Goal: Task Accomplishment & Management: Use online tool/utility

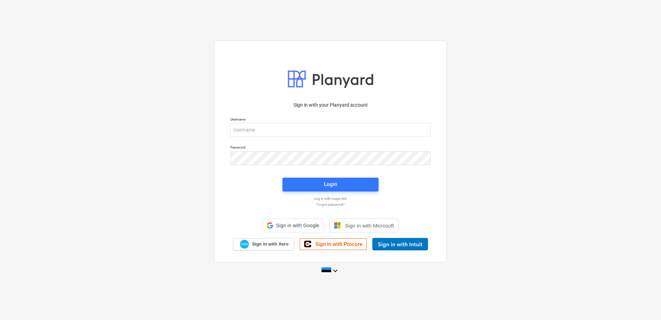
click at [272, 121] on p "Username" at bounding box center [330, 120] width 201 height 6
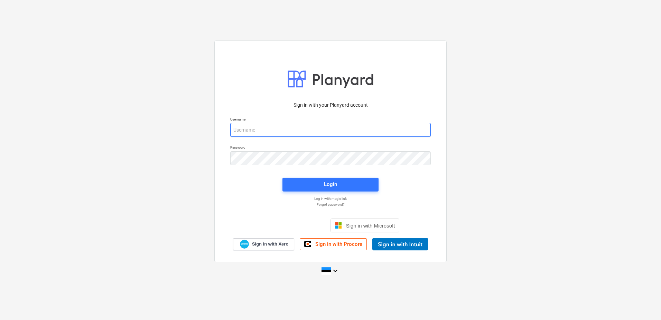
click at [271, 127] on input "email" at bounding box center [330, 130] width 201 height 14
type input "[PERSON_NAME][EMAIL_ADDRESS][PERSON_NAME][DOMAIN_NAME]"
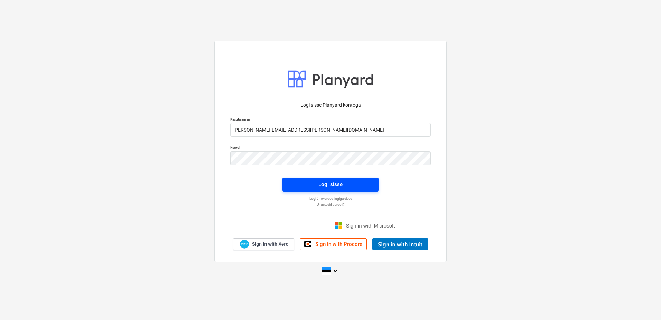
click at [316, 182] on span "Logi sisse" at bounding box center [331, 183] width 80 height 9
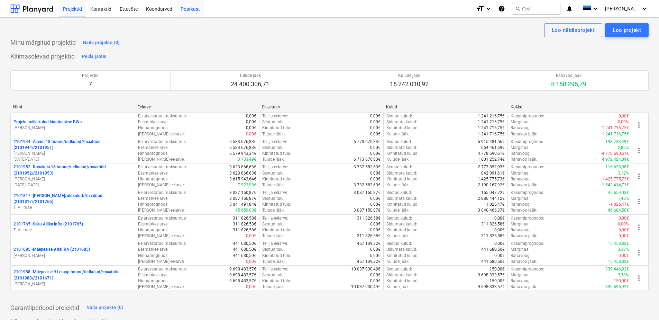
click at [181, 8] on div "Postkast" at bounding box center [190, 9] width 28 height 18
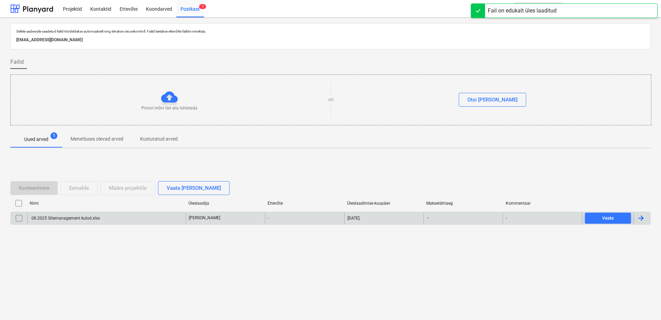
click at [638, 221] on div at bounding box center [641, 218] width 8 height 8
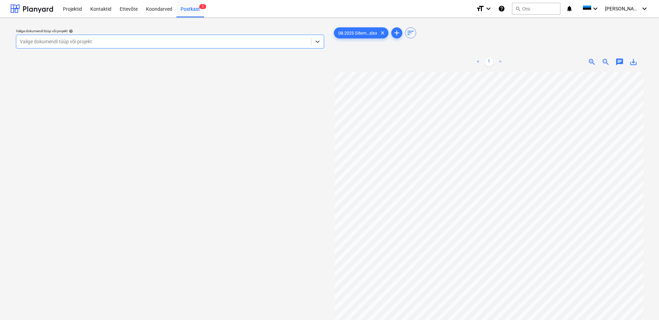
click at [154, 44] on div at bounding box center [164, 41] width 288 height 7
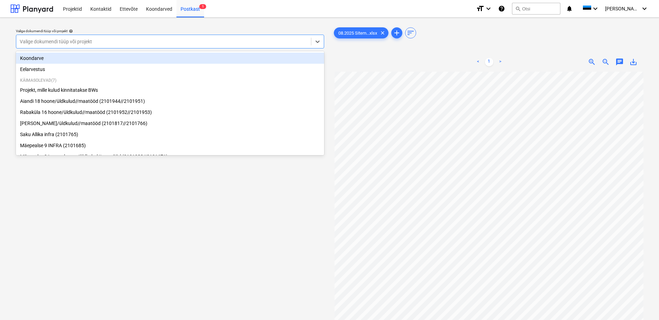
click at [144, 58] on div "Koondarve" at bounding box center [170, 58] width 308 height 11
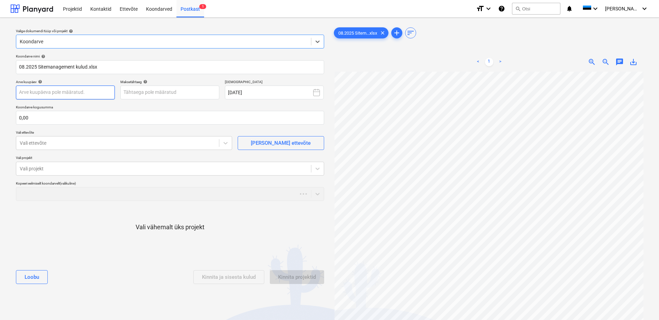
click at [92, 89] on body "Projektid Kontaktid Ettevõte Koondarved Postkast 1 format_size keyboard_arrow_d…" at bounding box center [329, 160] width 659 height 320
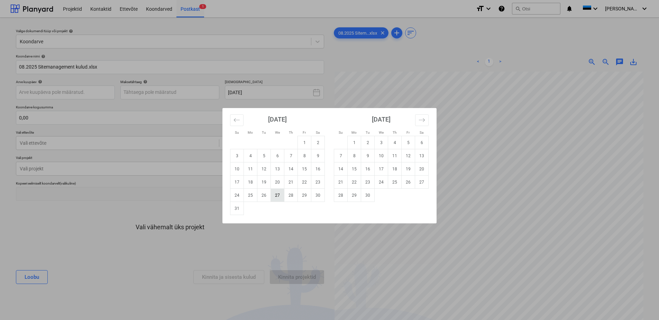
click at [278, 196] on td "27" at bounding box center [277, 194] width 13 height 13
type input "[DATE]"
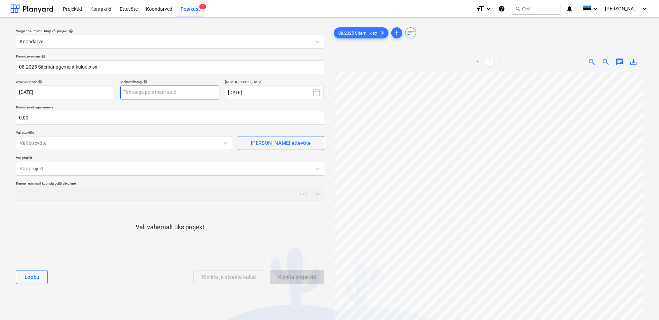
click at [138, 93] on body "Projektid Kontaktid Ettevõte Koondarved Postkast 1 format_size keyboard_arrow_d…" at bounding box center [329, 160] width 659 height 320
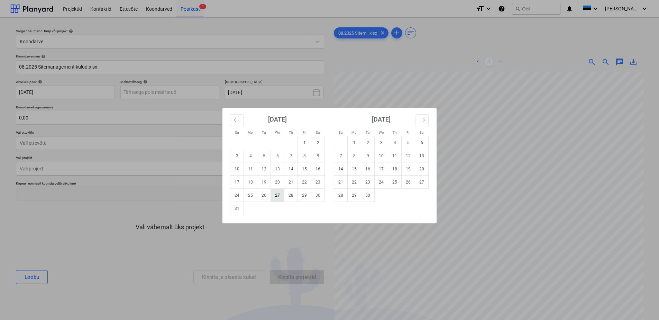
click at [275, 196] on td "27" at bounding box center [277, 194] width 13 height 13
type input "[DATE]"
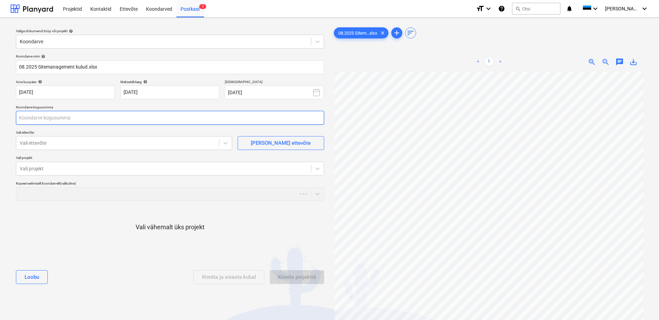
click at [164, 116] on input "text" at bounding box center [170, 118] width 308 height 14
type input "50 608,90"
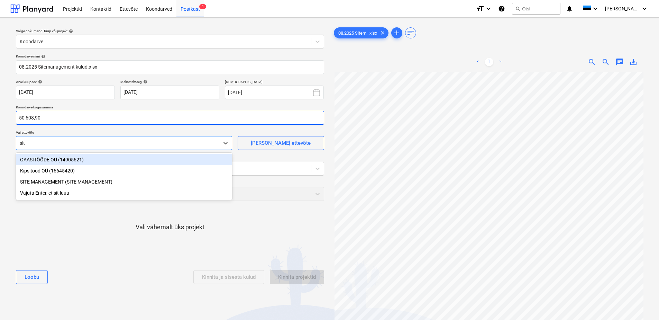
type input "site"
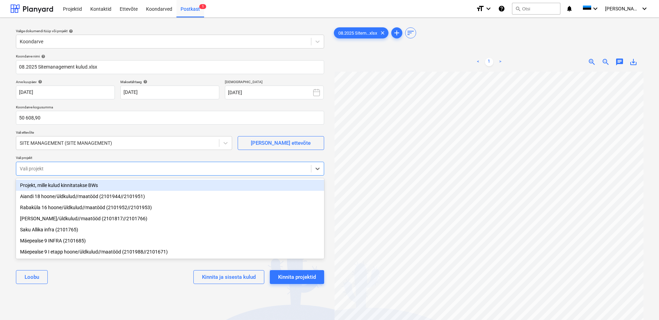
click at [138, 166] on div at bounding box center [164, 168] width 288 height 7
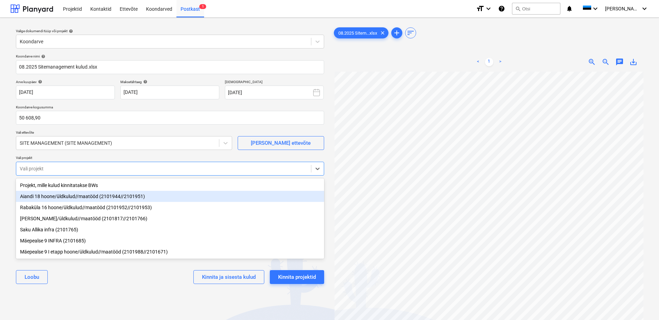
click at [128, 194] on div "Aiandi 18 hoone/üldkulud//maatööd (2101944//2101951)" at bounding box center [170, 196] width 308 height 11
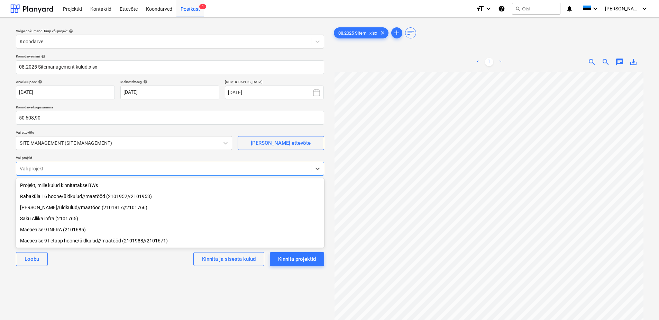
click at [128, 194] on div "Rabaküla 16 hoone/üldkulud//maatööd (2101952//2101953)" at bounding box center [170, 196] width 308 height 11
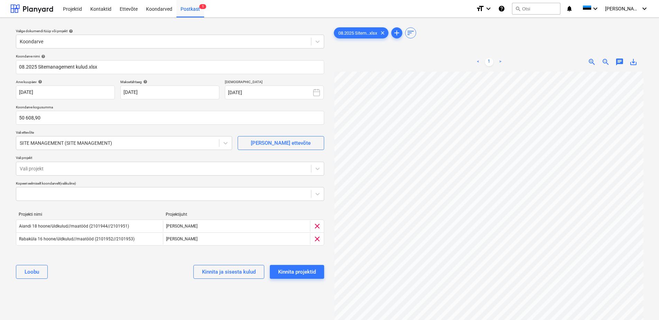
click at [122, 269] on div "[PERSON_NAME] ja sisesta kulud Kinnita projektid" at bounding box center [170, 271] width 308 height 25
click at [302, 271] on div "Kinnita projektid" at bounding box center [297, 271] width 38 height 9
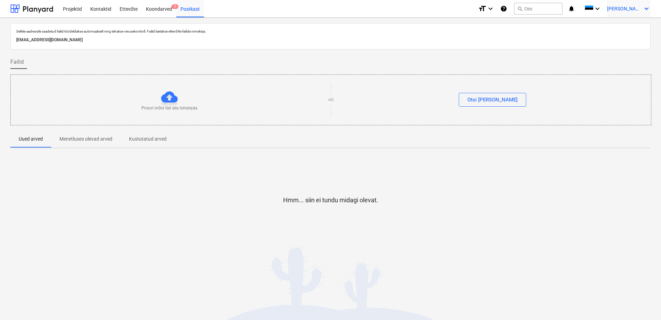
click at [648, 10] on icon "keyboard_arrow_down" at bounding box center [647, 8] width 8 height 8
click at [631, 38] on div "Logi välja" at bounding box center [629, 38] width 41 height 11
